Goal: Find specific page/section: Find specific page/section

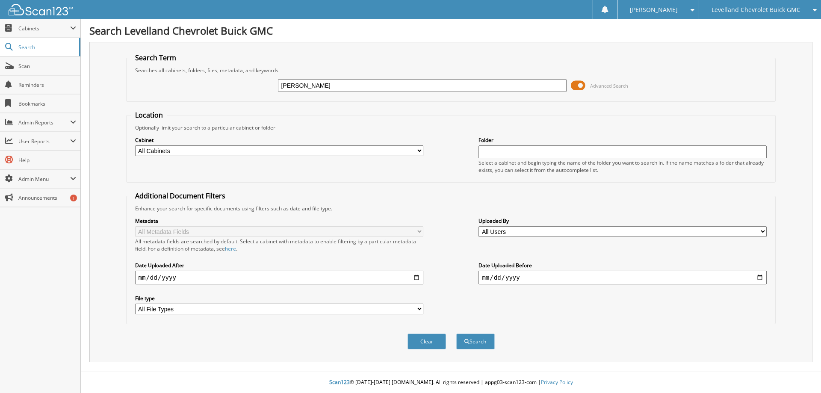
type input "[PERSON_NAME]"
click at [456, 333] on button "Search" at bounding box center [475, 341] width 38 height 16
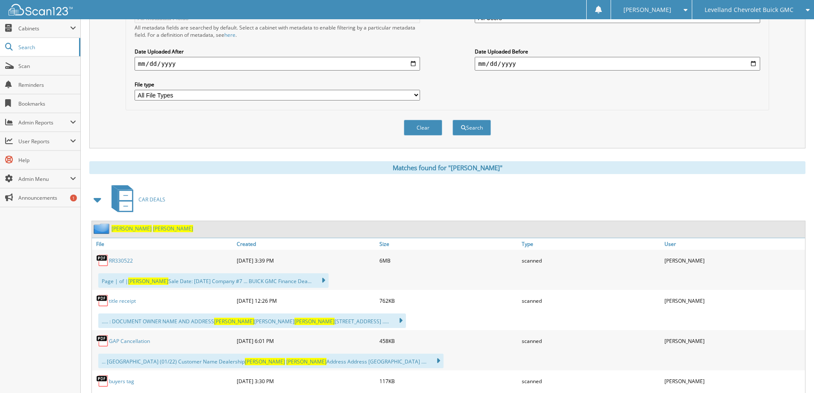
scroll to position [256, 0]
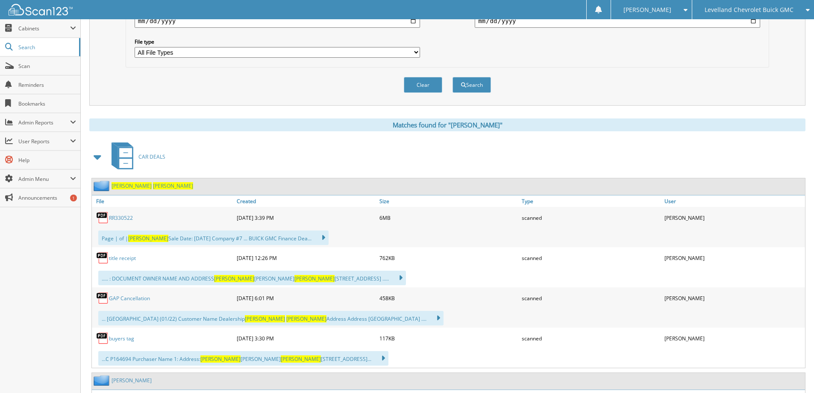
click at [140, 300] on link "GAP Cancellation" at bounding box center [129, 298] width 41 height 7
